Goal: Task Accomplishment & Management: Use online tool/utility

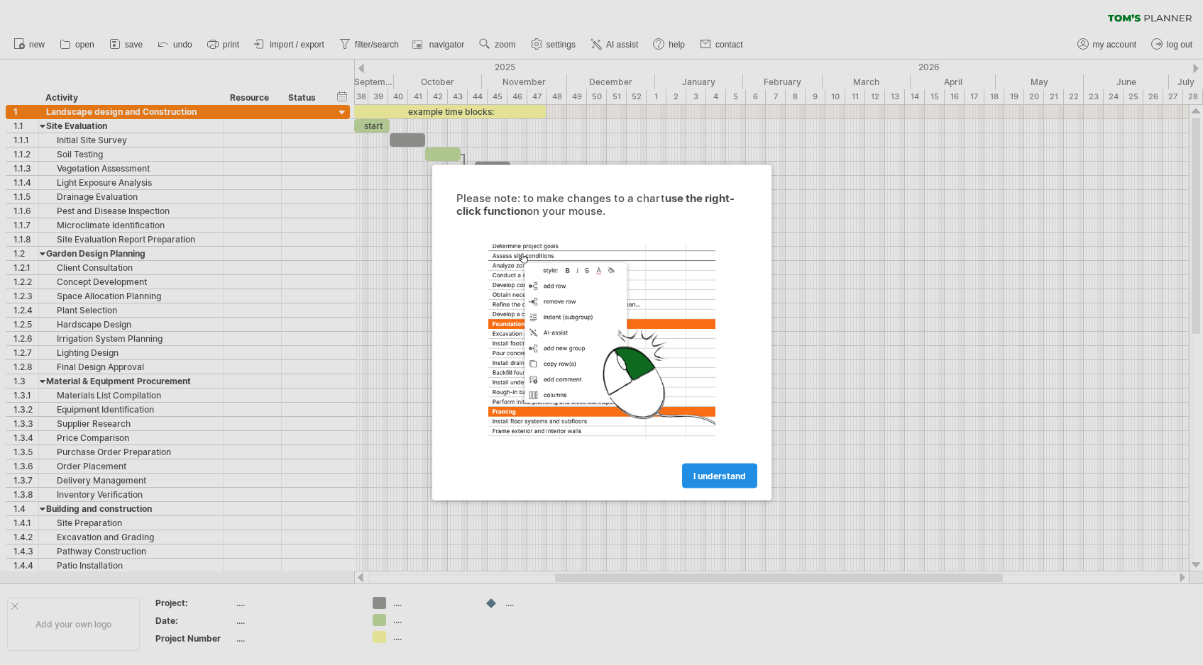
click at [718, 480] on span "I understand" at bounding box center [719, 476] width 52 height 11
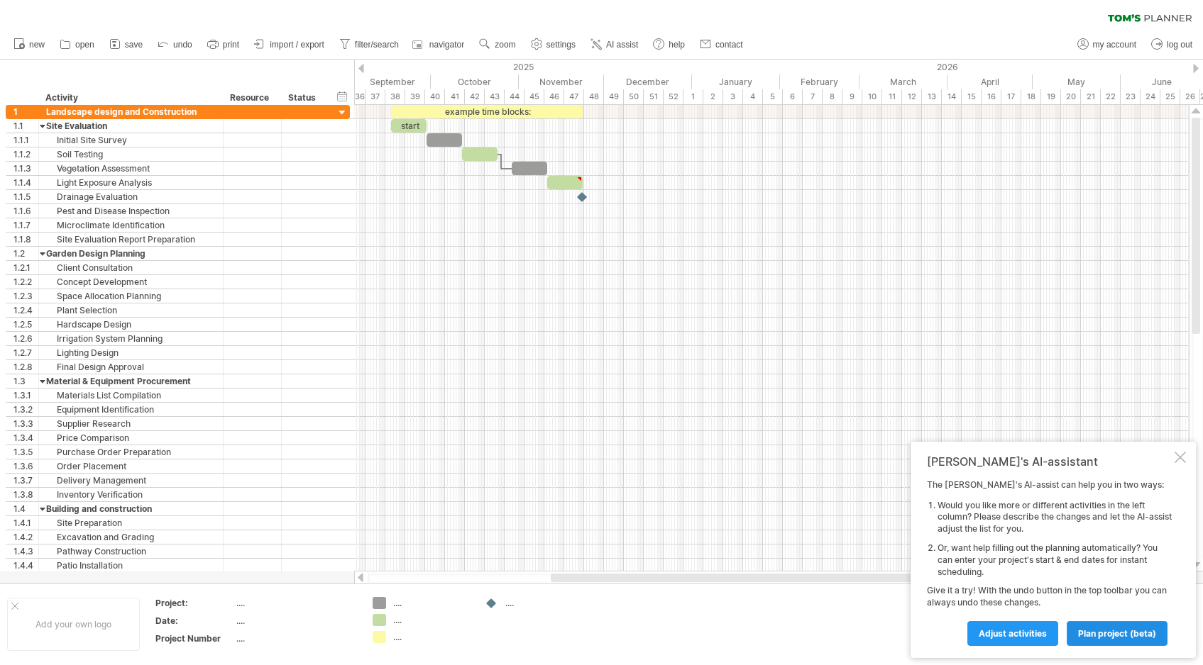
click at [1107, 636] on span "plan project (beta)" at bounding box center [1117, 634] width 78 height 11
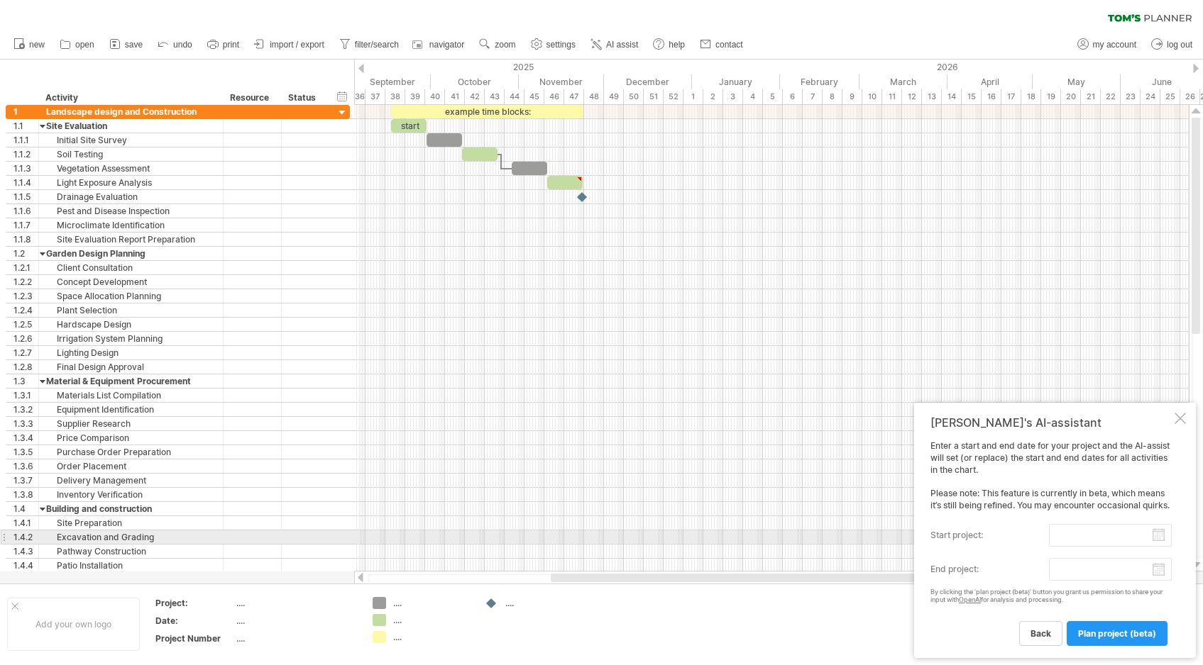
click at [1082, 537] on input "start project:" at bounding box center [1110, 535] width 123 height 23
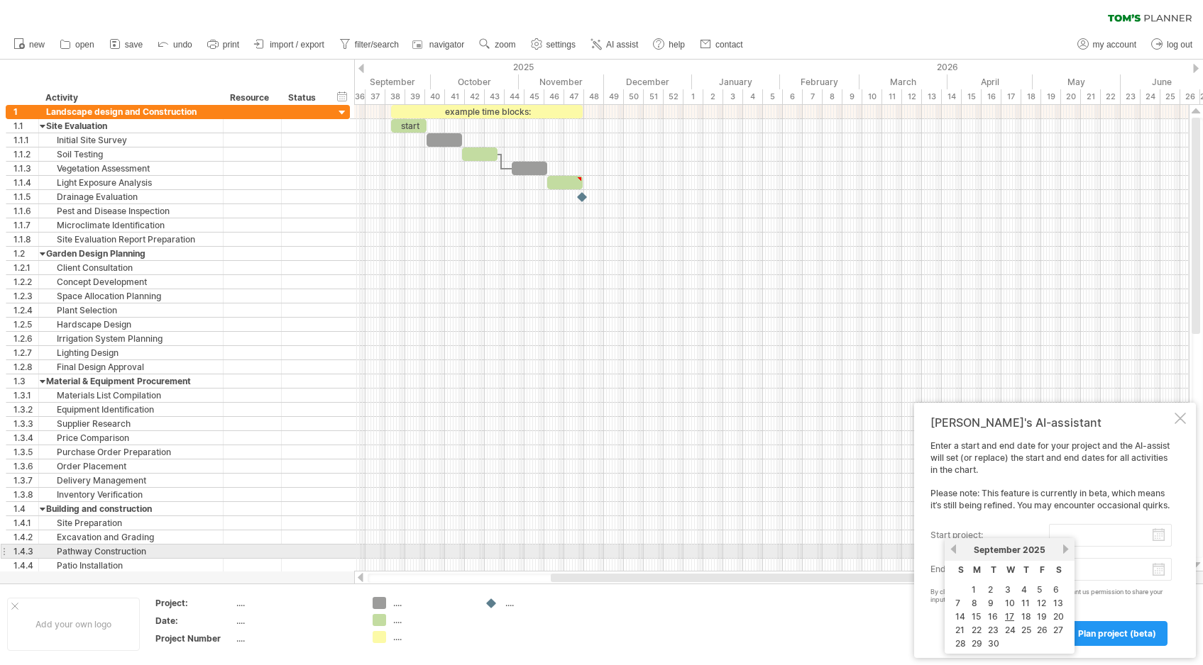
click at [1063, 551] on link "next" at bounding box center [1065, 549] width 11 height 11
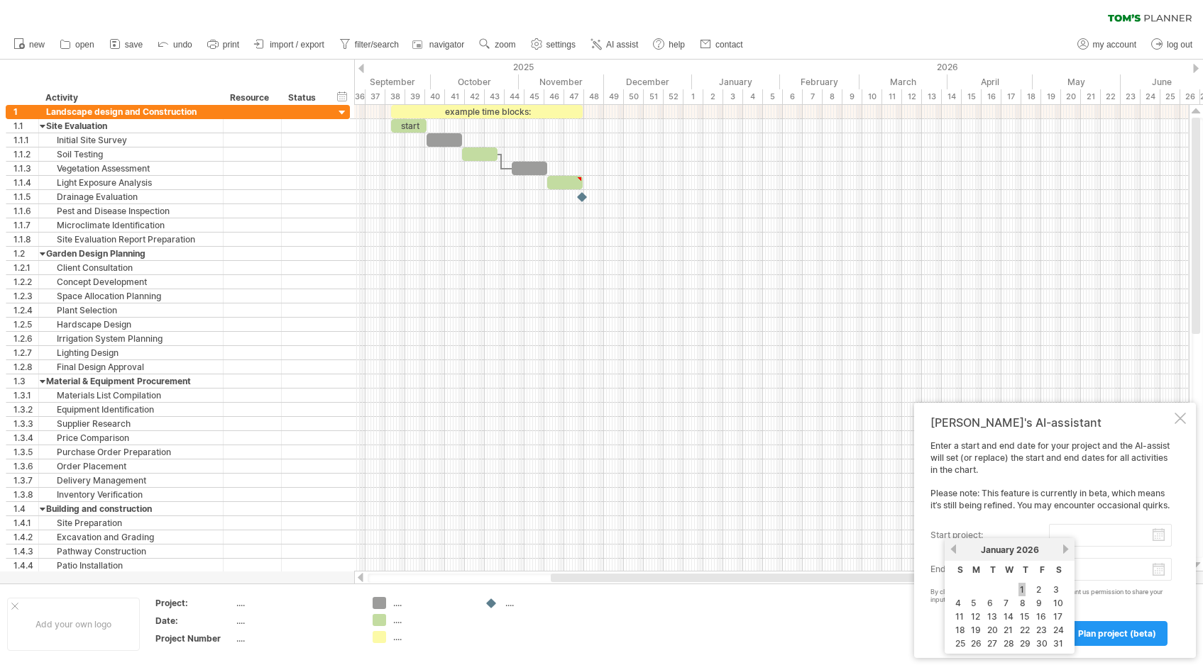
click at [1022, 592] on link "1" at bounding box center [1021, 589] width 7 height 13
type input "********"
click at [1159, 573] on body "progress(100%) Trying to reach [DOMAIN_NAME] Connected again... 0% clear filter…" at bounding box center [601, 334] width 1203 height 668
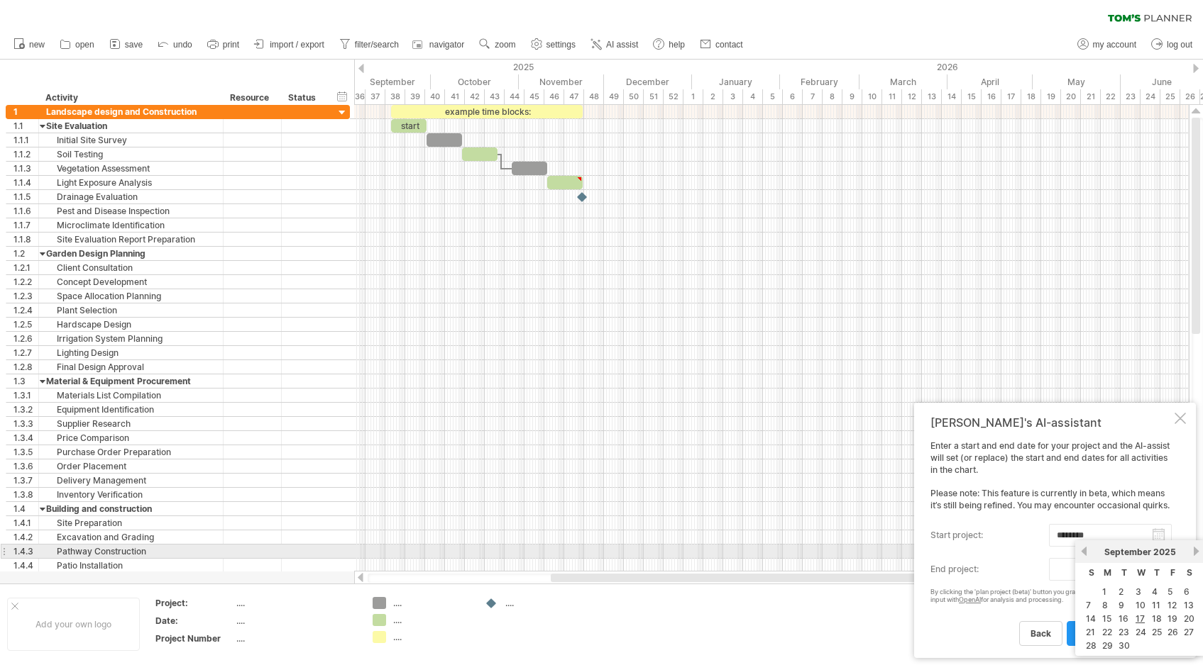
click at [1193, 553] on link "next" at bounding box center [1195, 551] width 11 height 11
click at [1193, 553] on link "next" at bounding box center [1194, 551] width 11 height 11
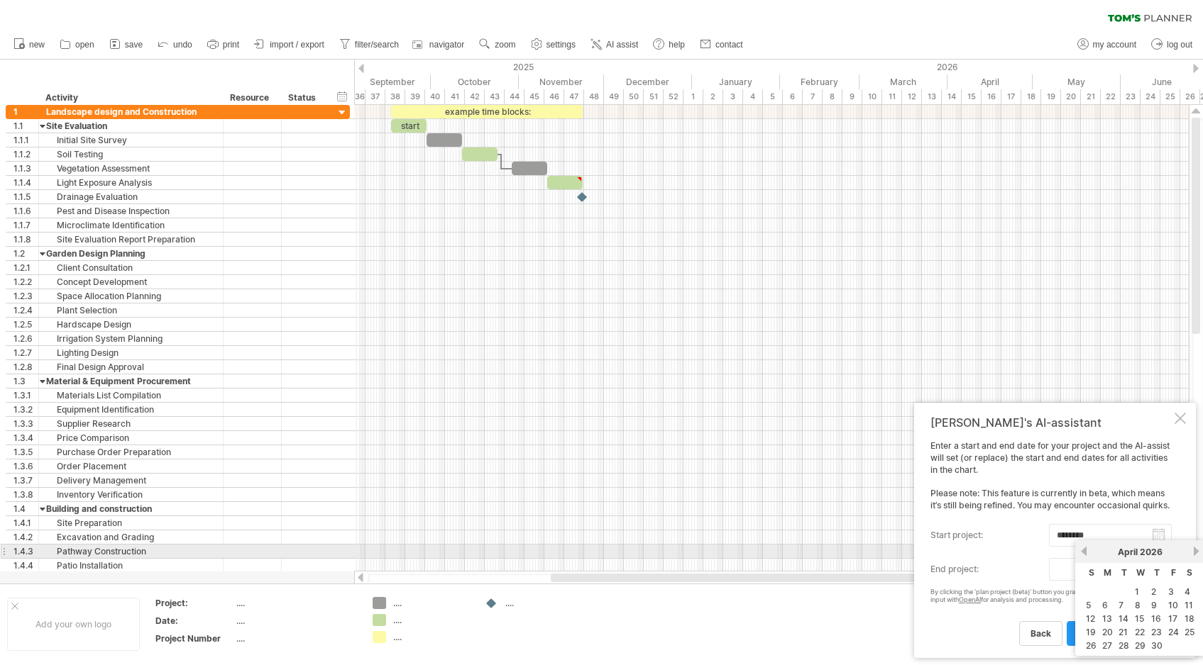
click at [1193, 553] on link "next" at bounding box center [1195, 551] width 11 height 11
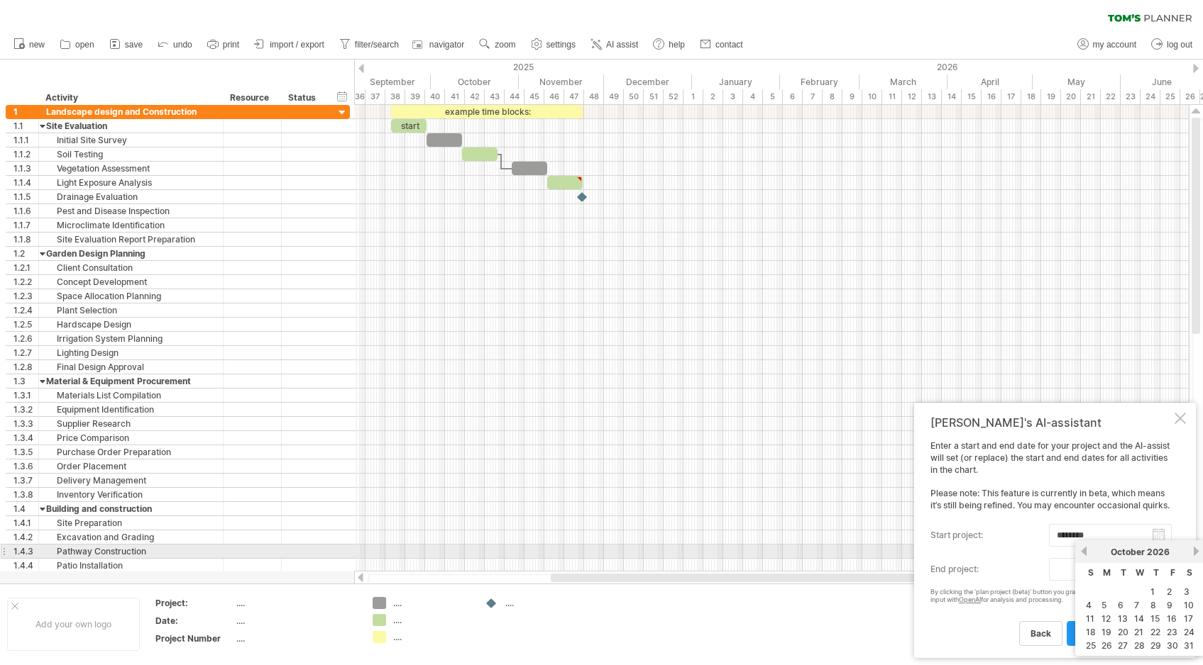
click at [1193, 553] on link "next" at bounding box center [1195, 551] width 11 height 11
click at [1154, 643] on link "31" at bounding box center [1156, 645] width 13 height 13
type input "********"
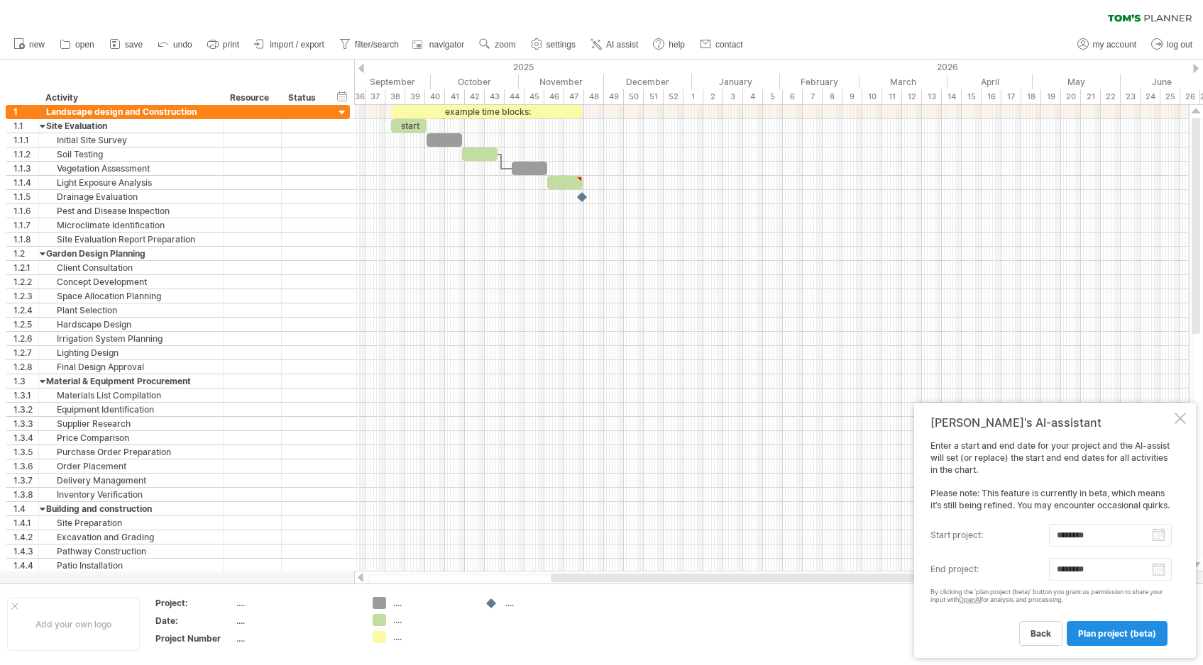
click at [1117, 631] on span "plan project (beta)" at bounding box center [1117, 634] width 78 height 11
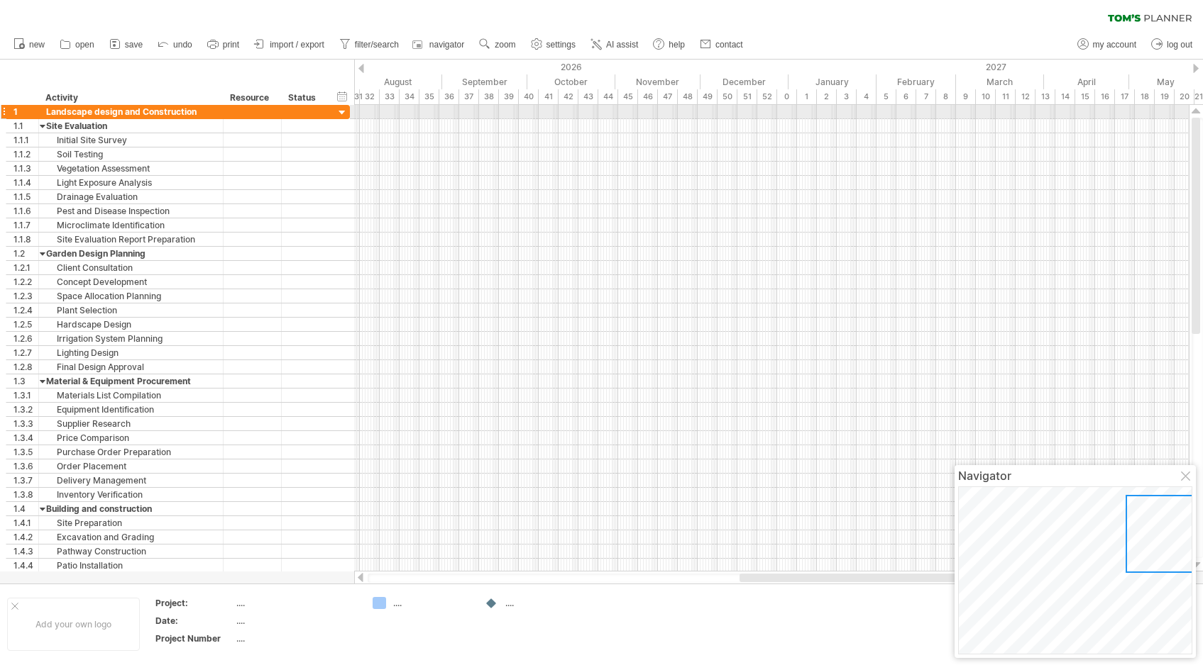
click at [341, 112] on div at bounding box center [342, 112] width 13 height 13
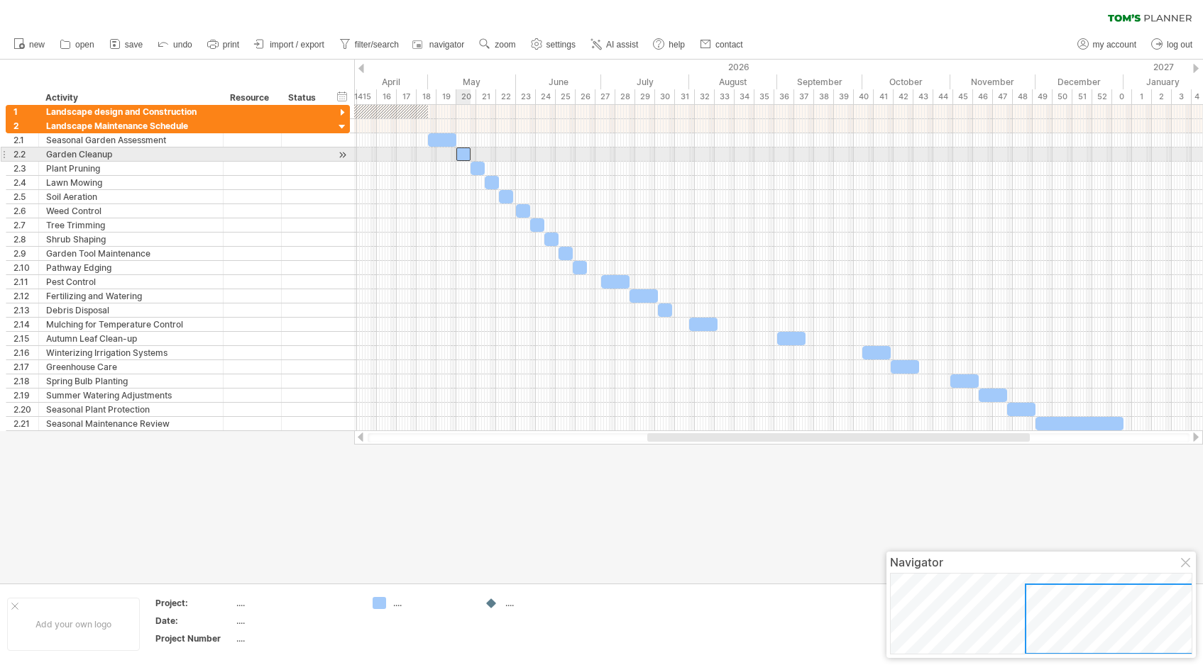
click at [464, 153] on div at bounding box center [463, 154] width 14 height 13
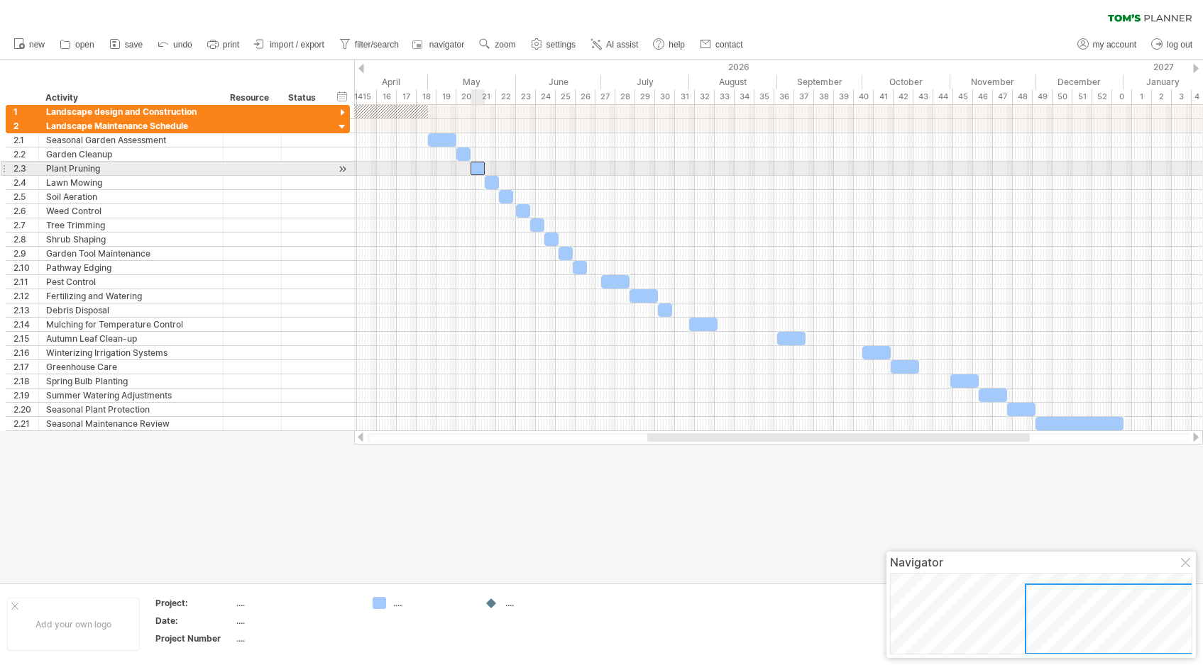
click at [477, 168] on div at bounding box center [477, 168] width 14 height 13
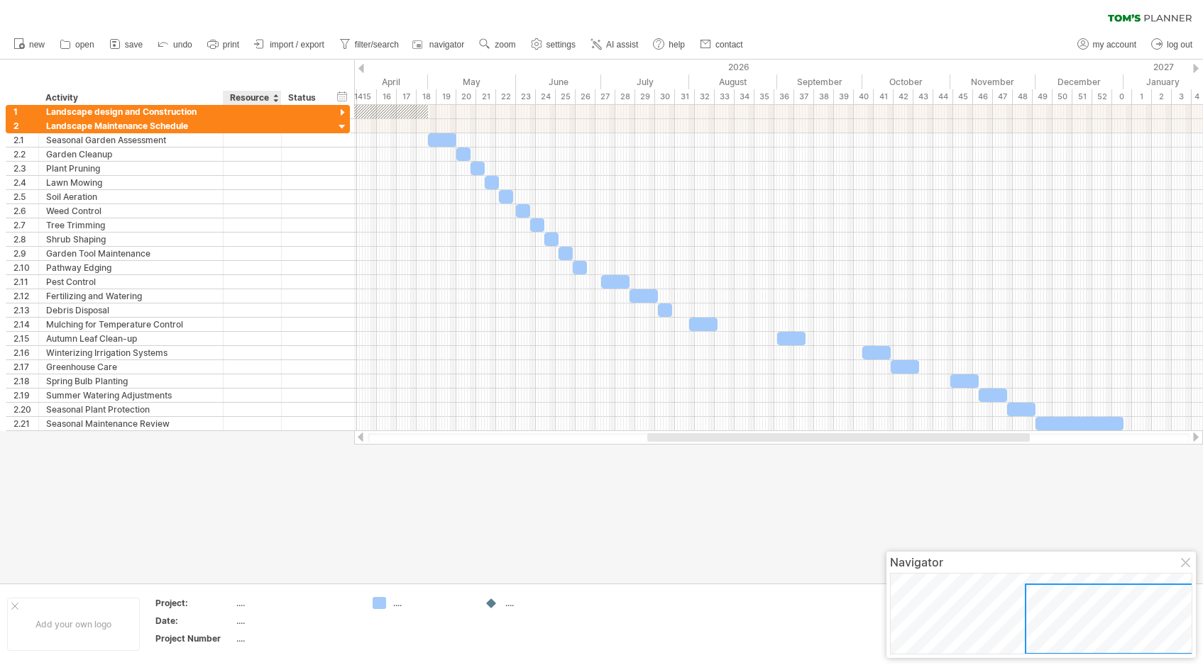
click at [240, 609] on div "...." at bounding box center [295, 603] width 119 height 12
click at [1188, 564] on div at bounding box center [1186, 563] width 11 height 11
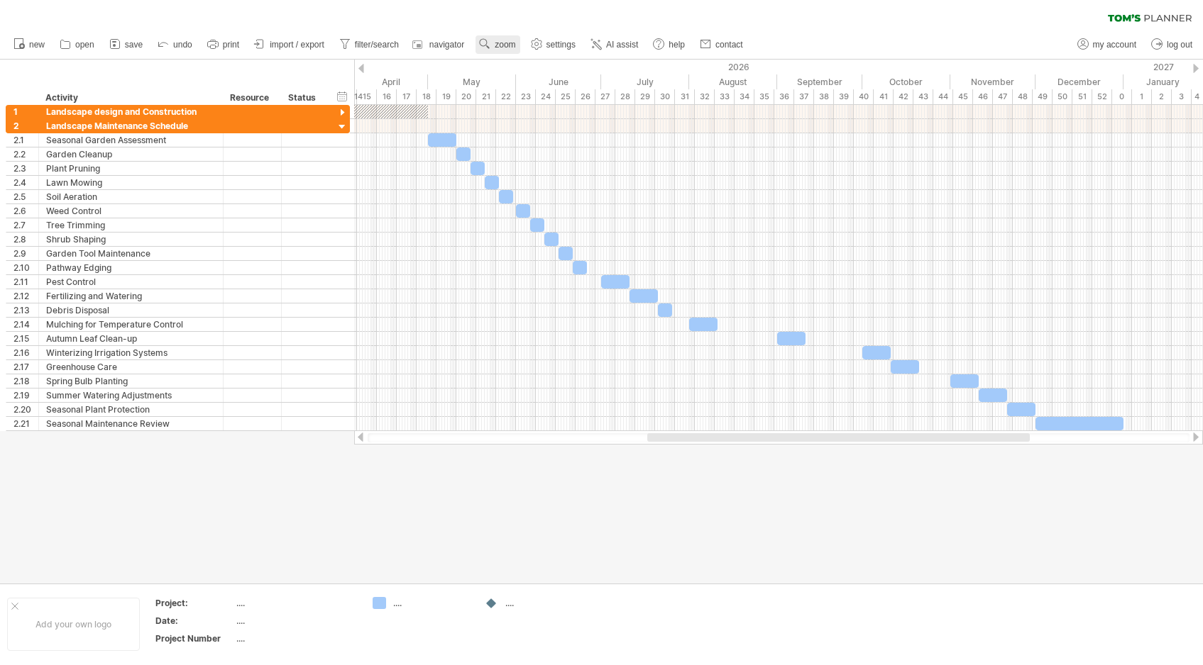
click at [498, 43] on span "zoom" at bounding box center [504, 45] width 21 height 10
click at [526, 65] on div "Month" at bounding box center [544, 61] width 79 height 23
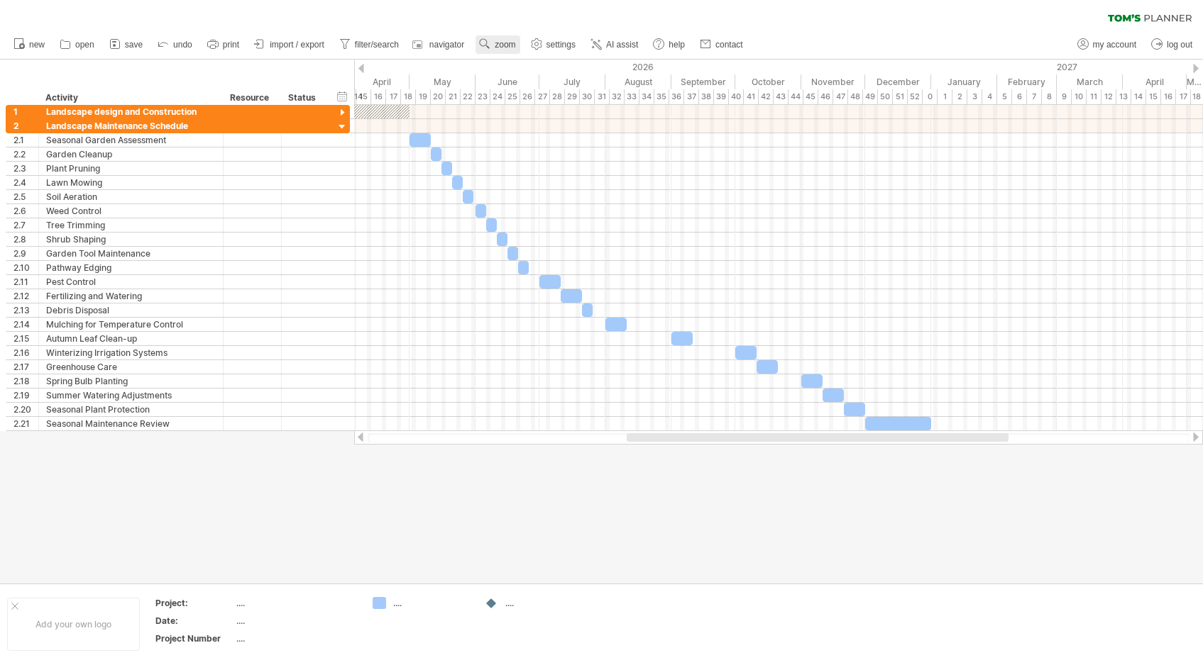
click at [504, 44] on span "zoom" at bounding box center [504, 45] width 21 height 10
click at [524, 84] on div "Week" at bounding box center [551, 85] width 79 height 23
